Goal: Navigation & Orientation: Find specific page/section

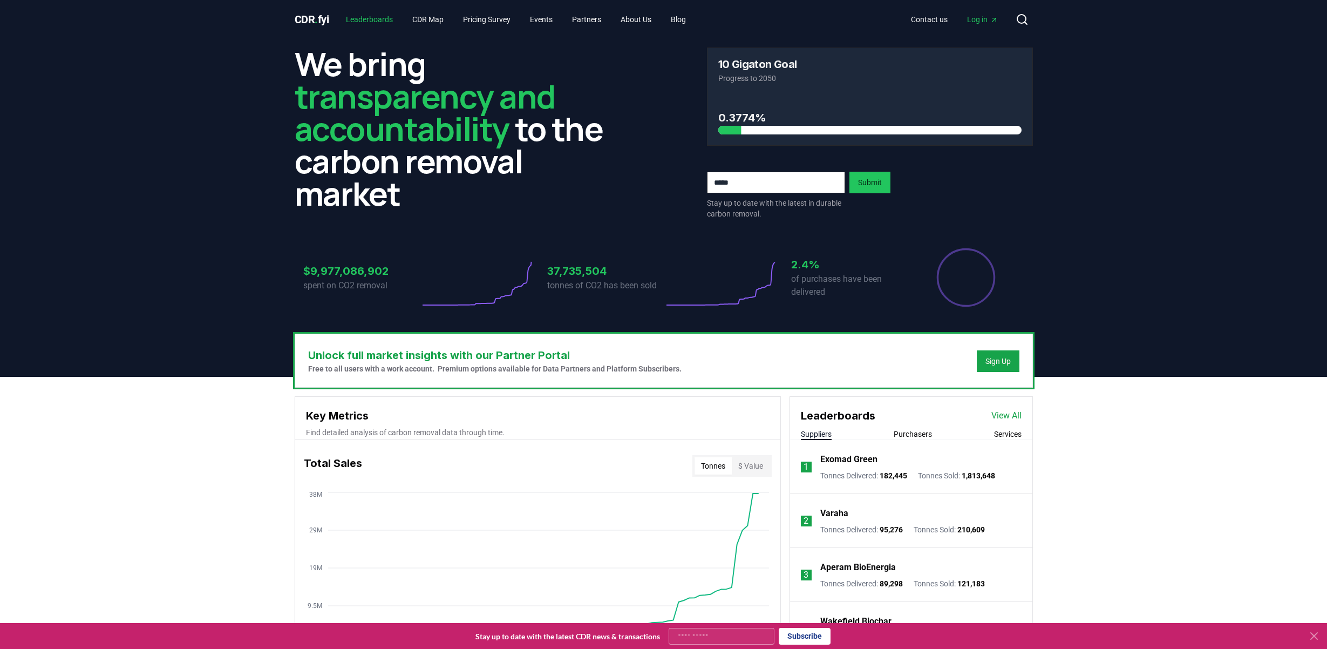
click at [387, 20] on link "Leaderboards" at bounding box center [369, 19] width 64 height 19
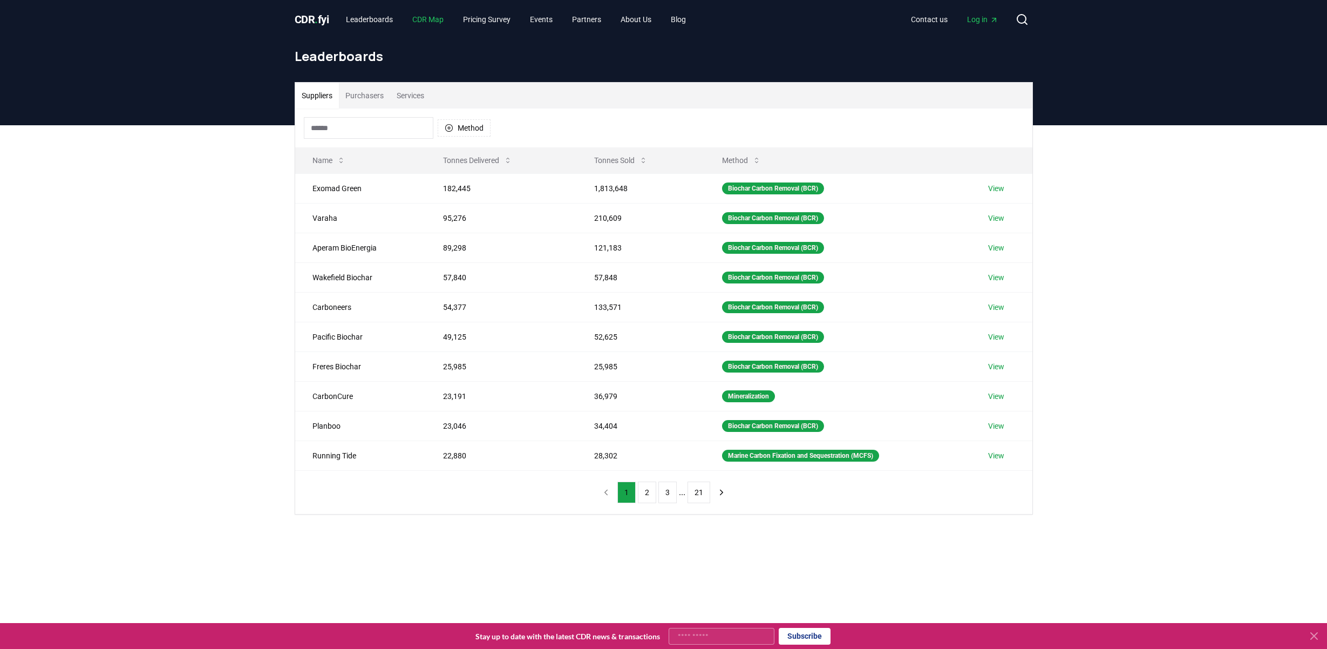
click at [443, 19] on link "CDR Map" at bounding box center [428, 19] width 49 height 19
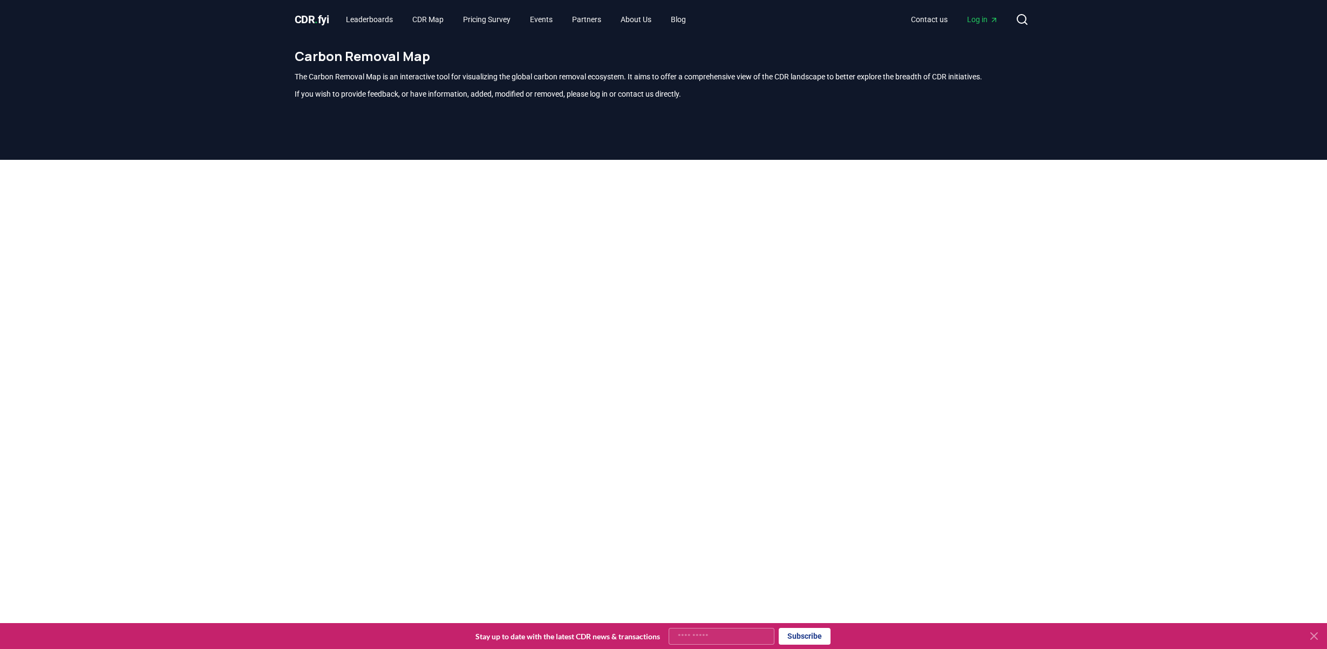
scroll to position [317, 0]
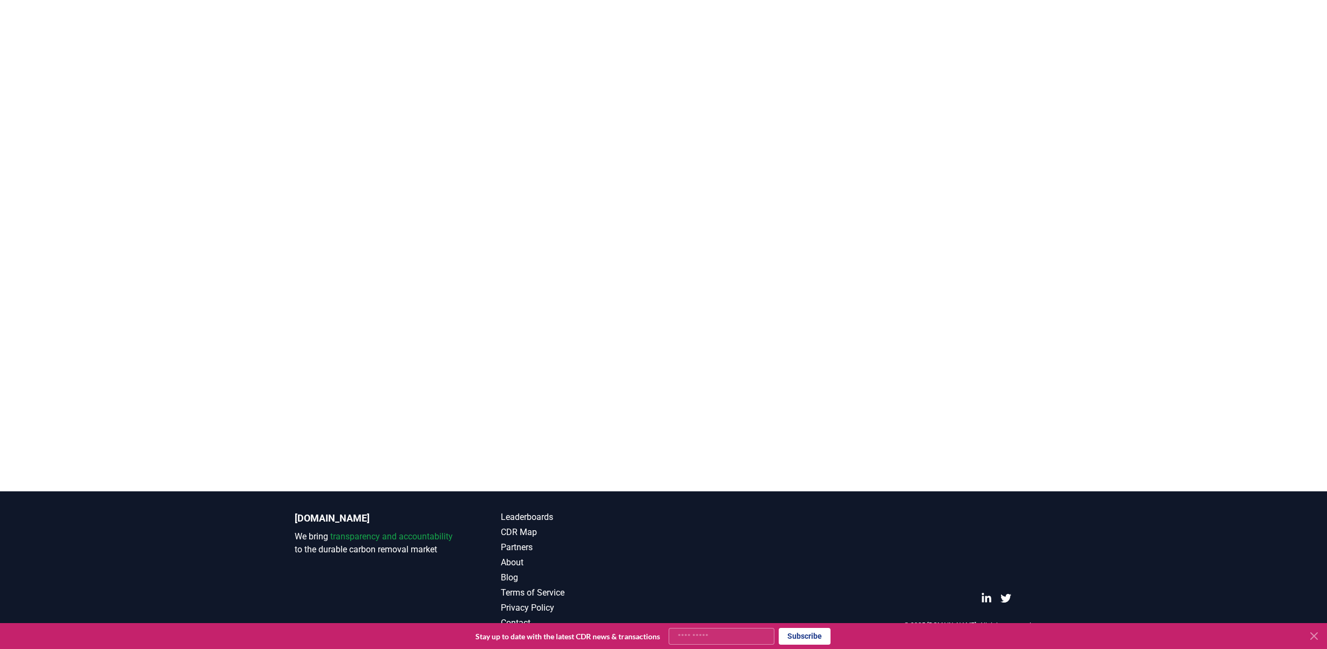
drag, startPoint x: 1083, startPoint y: 160, endPoint x: 1054, endPoint y: 213, distance: 59.9
click at [1064, 214] on div at bounding box center [663, 112] width 1327 height 540
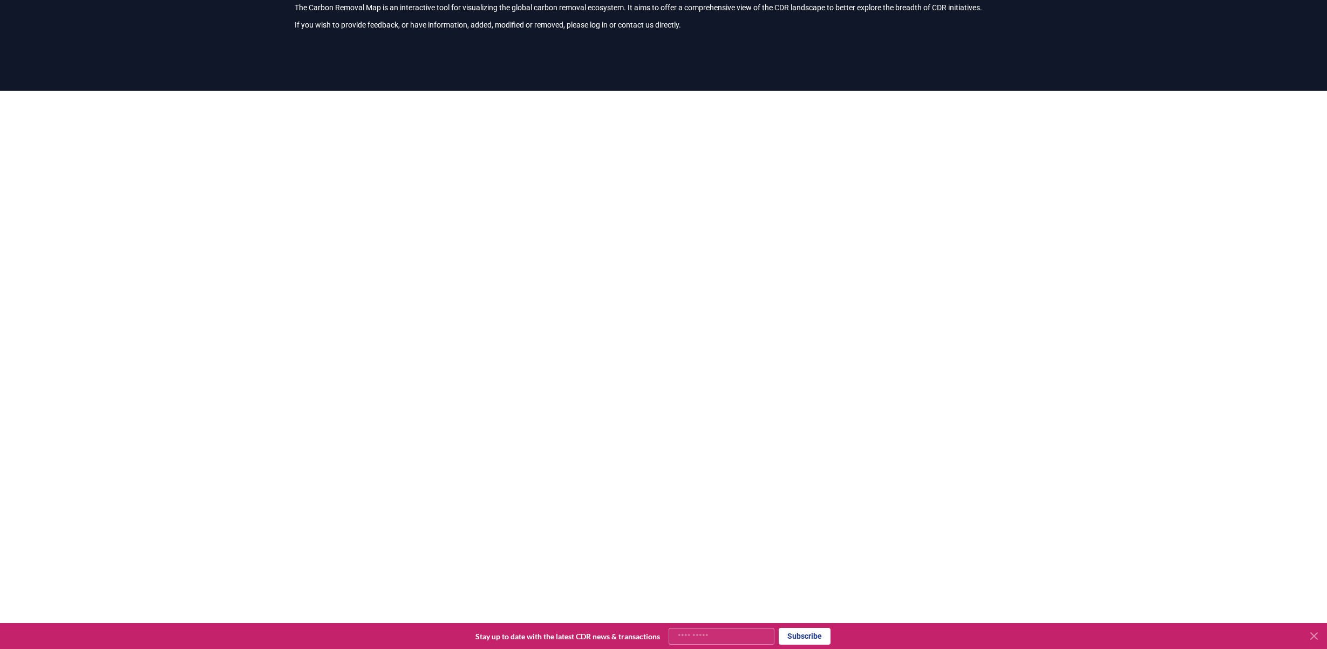
scroll to position [104, 0]
